Goal: Task Accomplishment & Management: Manage account settings

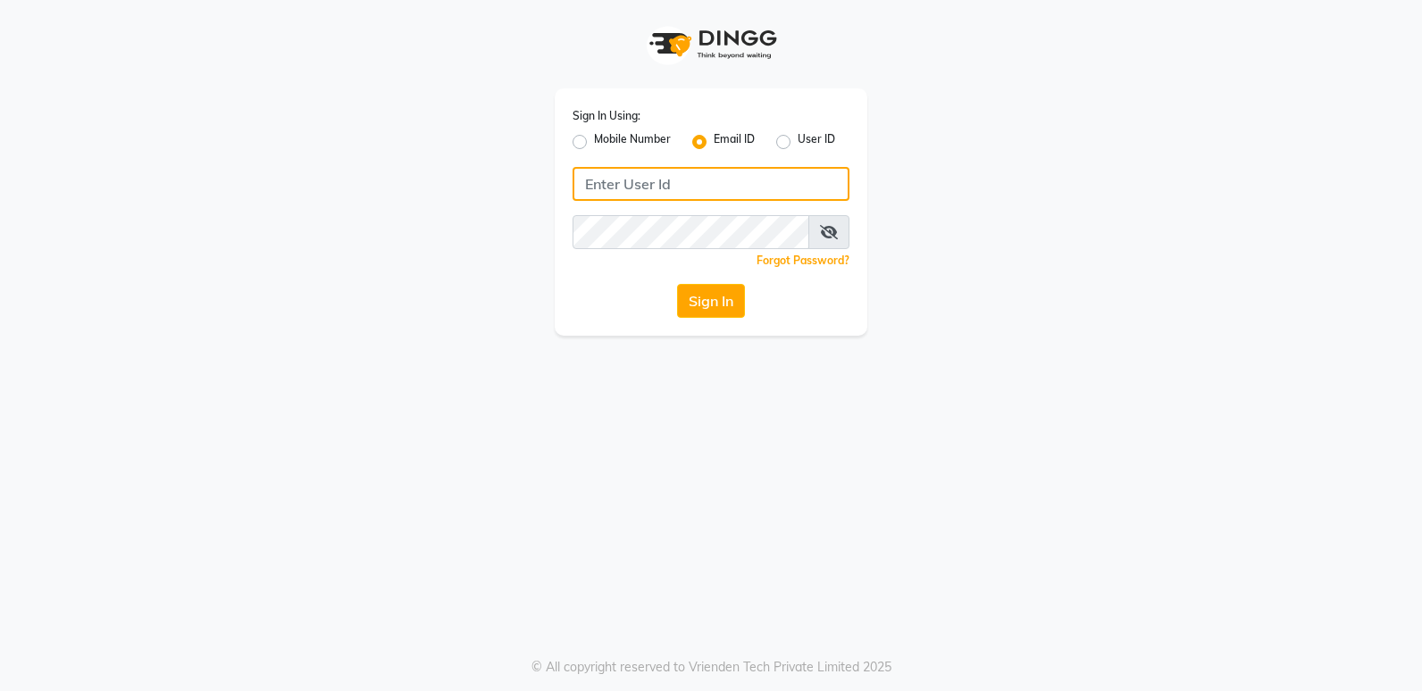
click at [665, 188] on input "Username" at bounding box center [711, 184] width 277 height 34
click at [641, 235] on div "Sign In Using: Mobile Number Email ID User ID 58074009 Remember me Forgot Passw…" at bounding box center [711, 211] width 313 height 247
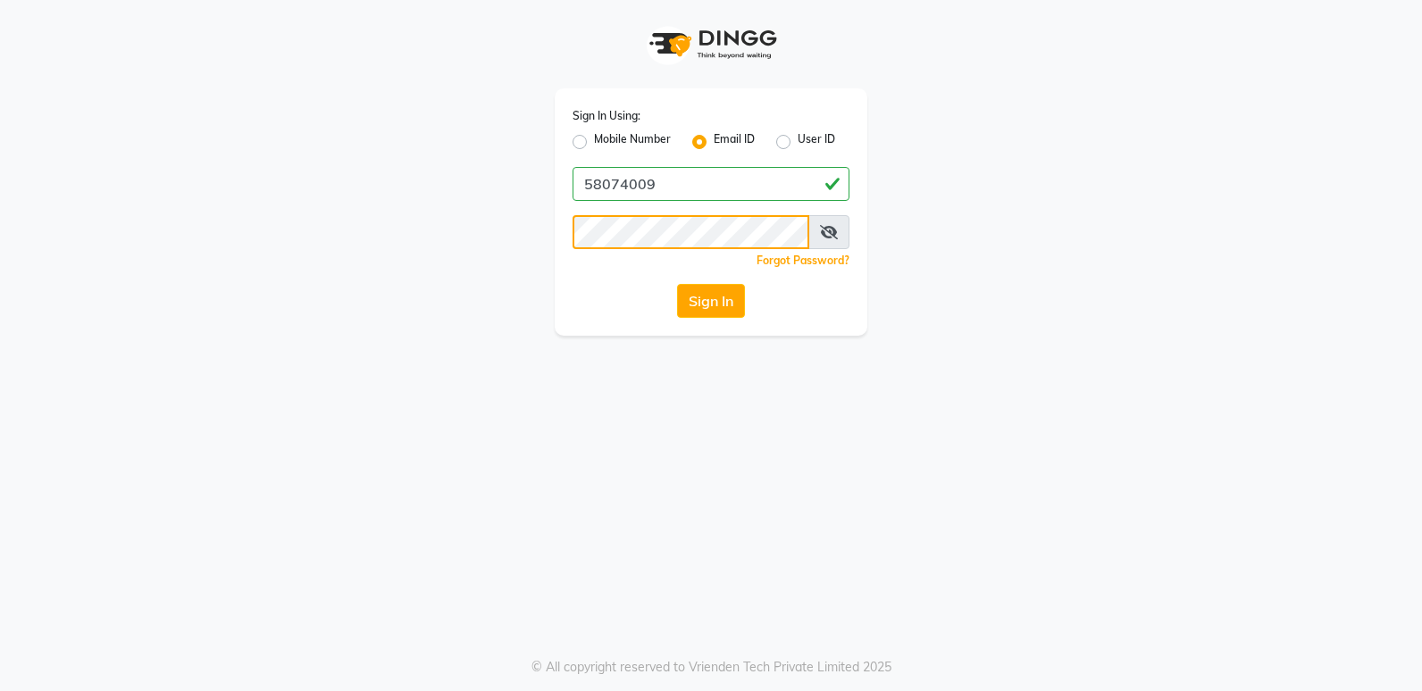
click at [677, 284] on button "Sign In" at bounding box center [711, 301] width 68 height 34
click at [714, 307] on button "Sign In" at bounding box center [711, 301] width 68 height 34
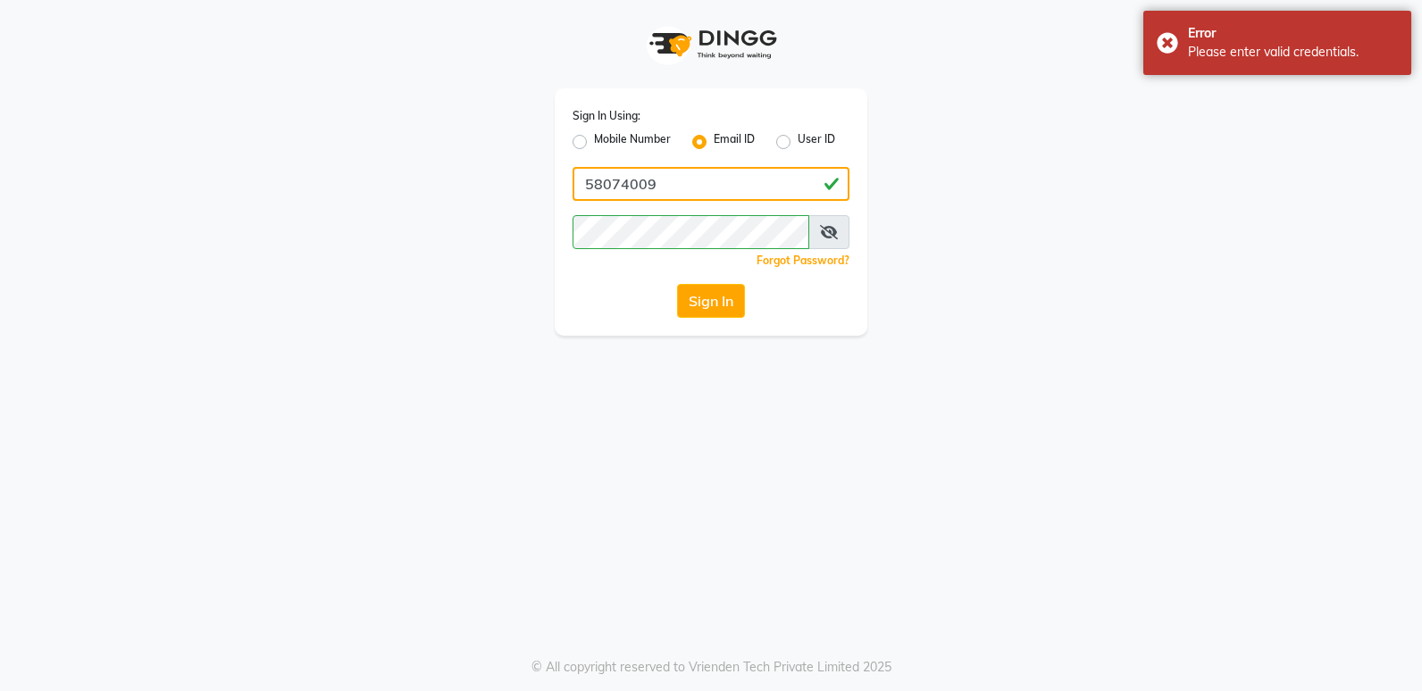
click at [650, 180] on input "58074009" at bounding box center [711, 184] width 277 height 34
type input "5"
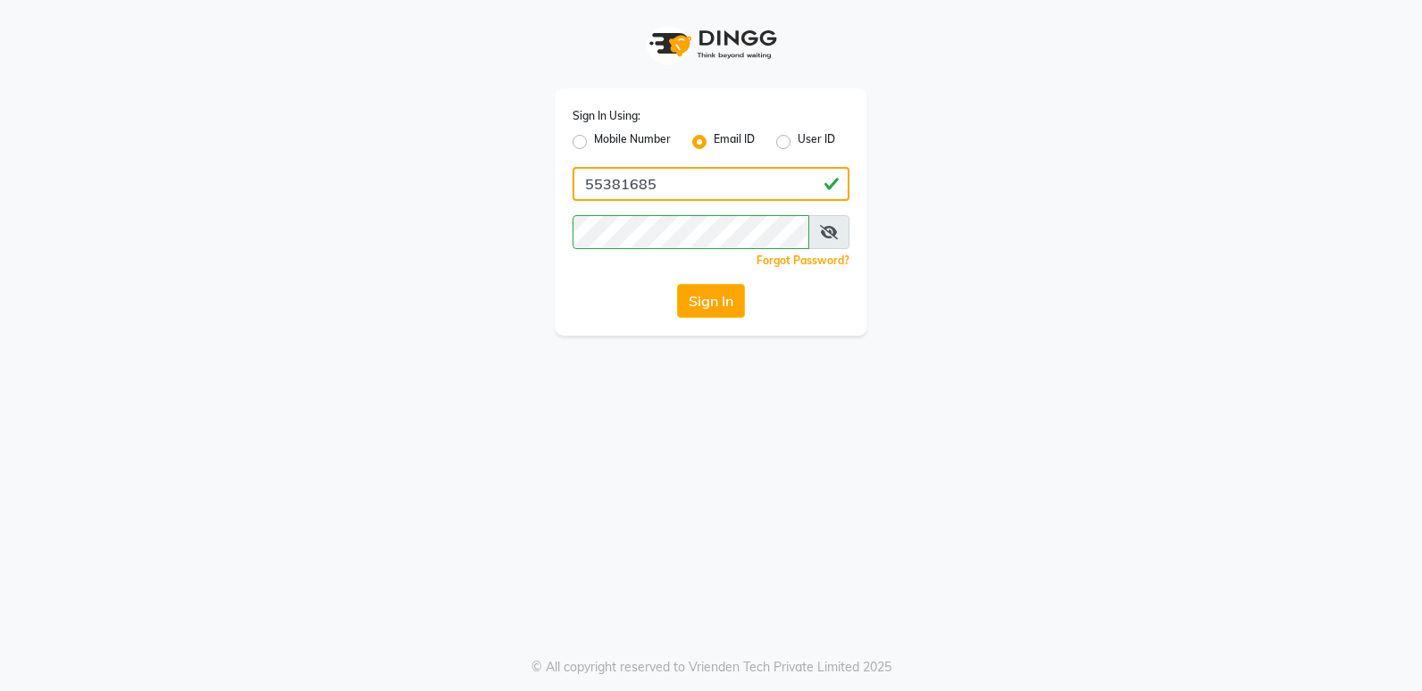
type input "55381685"
click at [677, 284] on button "Sign In" at bounding box center [711, 301] width 68 height 34
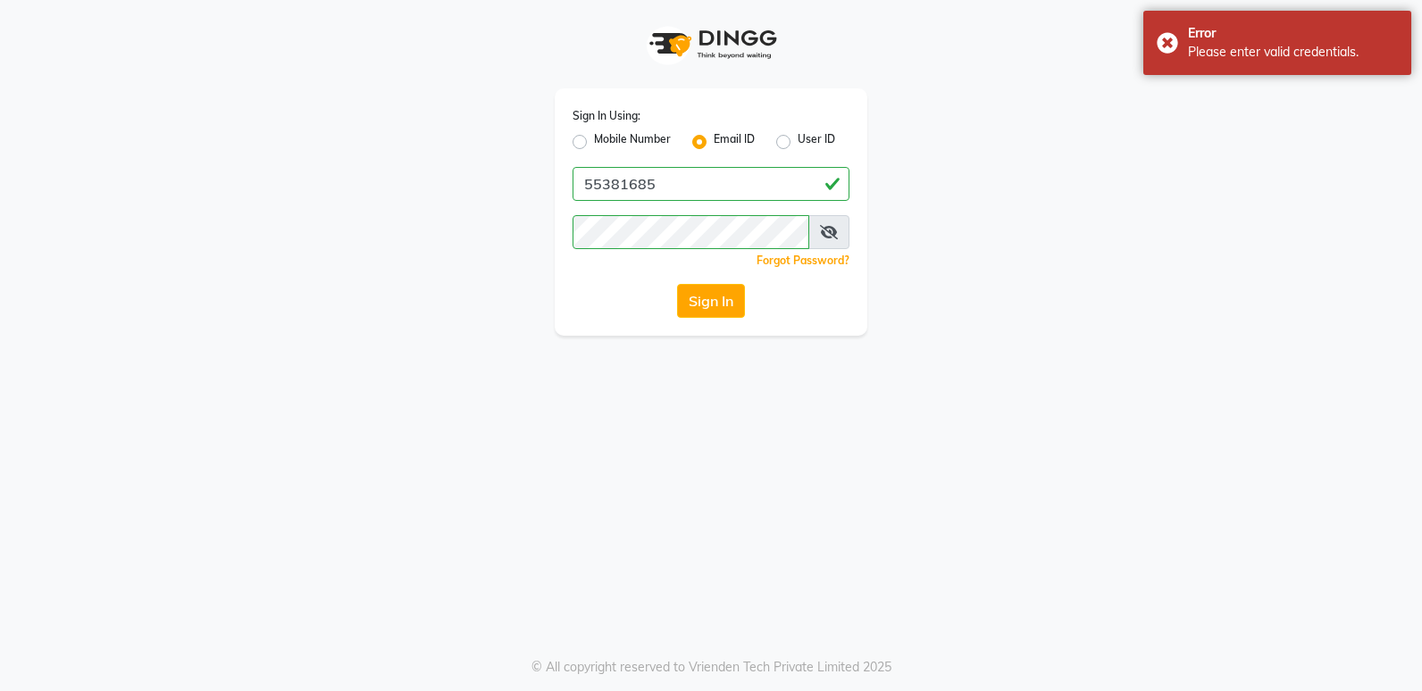
click at [594, 139] on label "Mobile Number" at bounding box center [632, 141] width 77 height 21
click at [594, 139] on input "Mobile Number" at bounding box center [600, 137] width 12 height 12
radio input "true"
radio input "false"
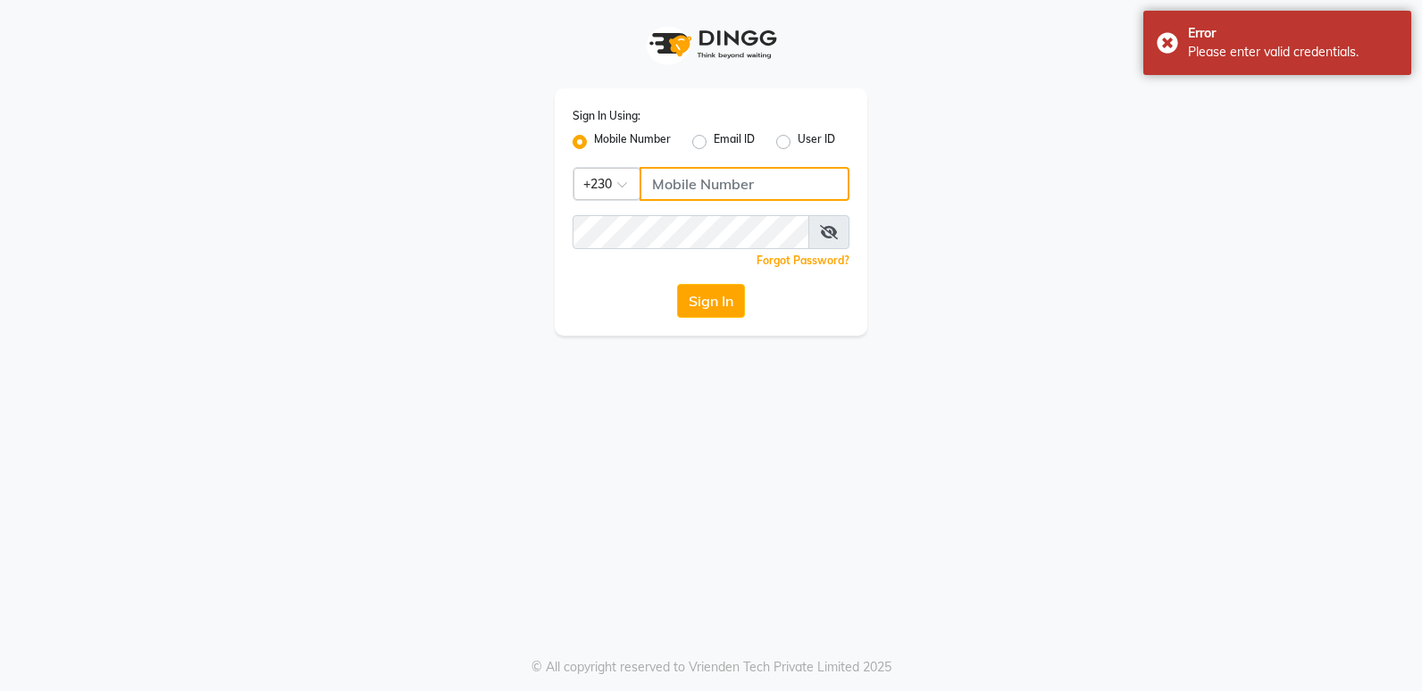
click at [707, 191] on input "Username" at bounding box center [745, 184] width 210 height 34
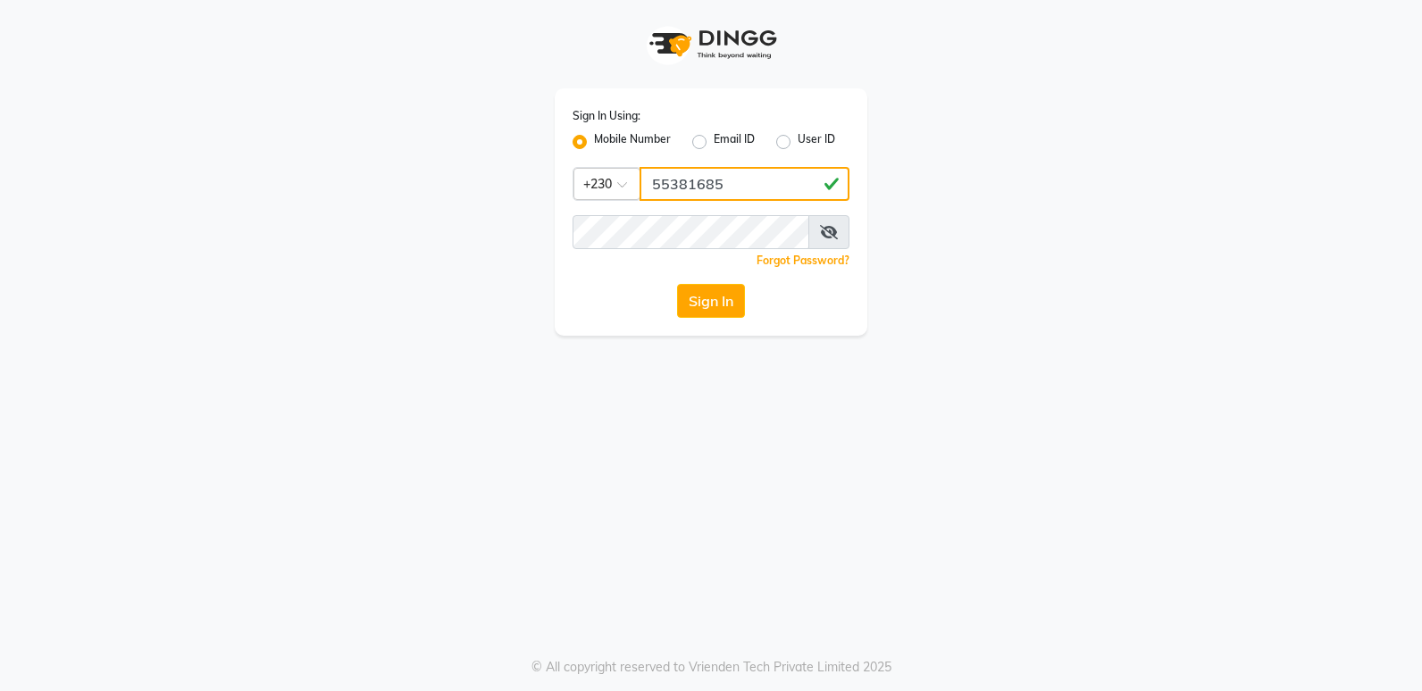
type input "55381685"
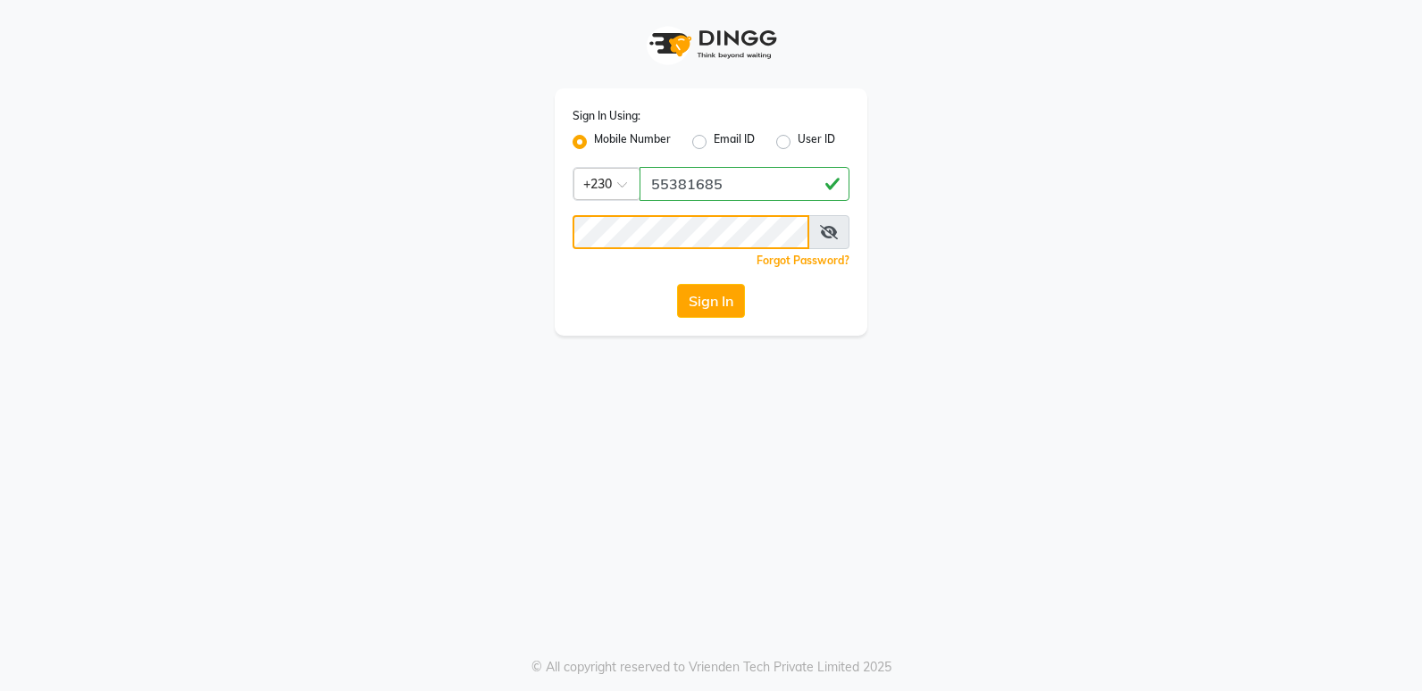
click at [677, 284] on button "Sign In" at bounding box center [711, 301] width 68 height 34
